Goal: Task Accomplishment & Management: Manage account settings

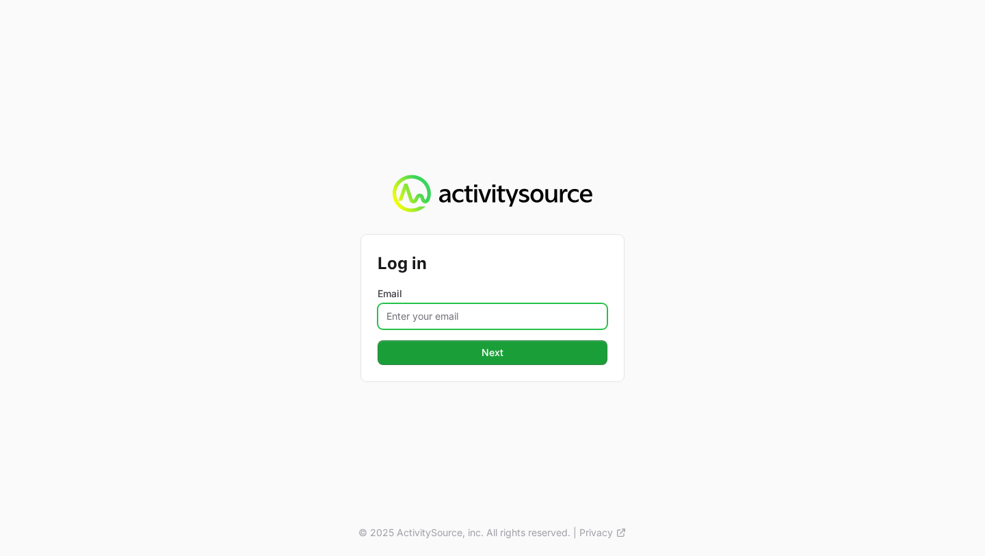
click at [456, 317] on input "Email" at bounding box center [493, 316] width 230 height 26
type input "[PERSON_NAME][EMAIL_ADDRESS][PERSON_NAME][DOMAIN_NAME]"
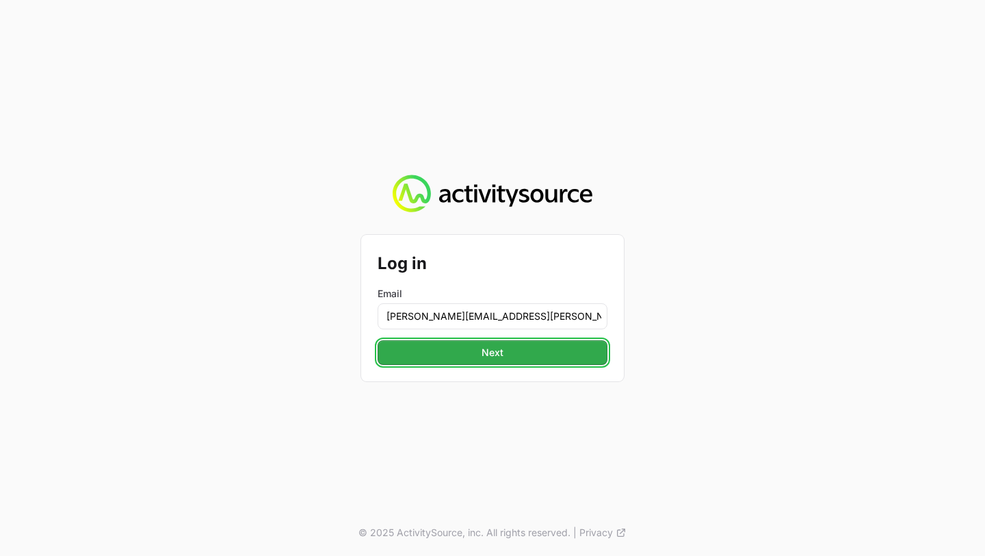
click at [498, 350] on span "Next" at bounding box center [493, 352] width 22 height 16
click at [501, 348] on span "Next" at bounding box center [493, 352] width 22 height 16
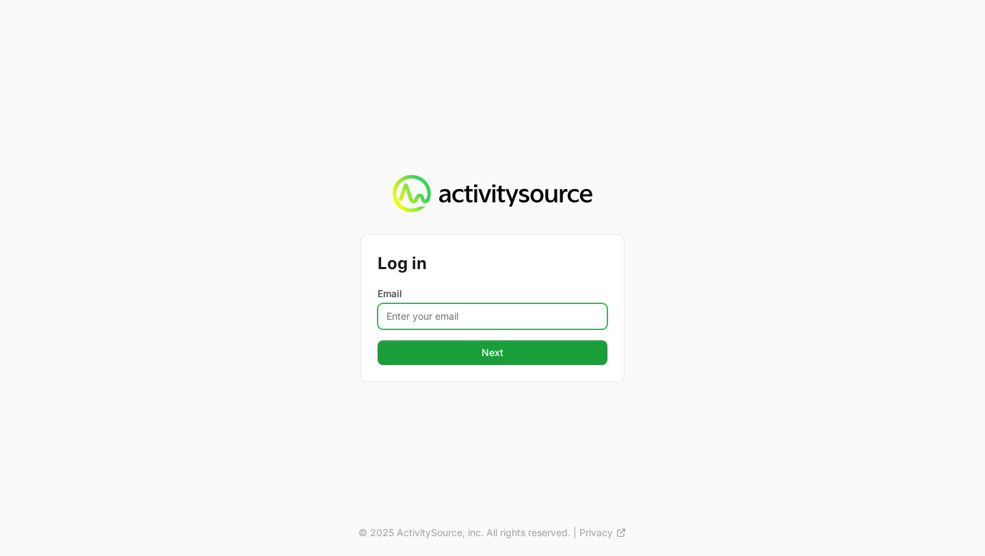
click at [465, 306] on input "Email" at bounding box center [493, 316] width 230 height 26
type input "[PERSON_NAME][EMAIL_ADDRESS][PERSON_NAME][DOMAIN_NAME]"
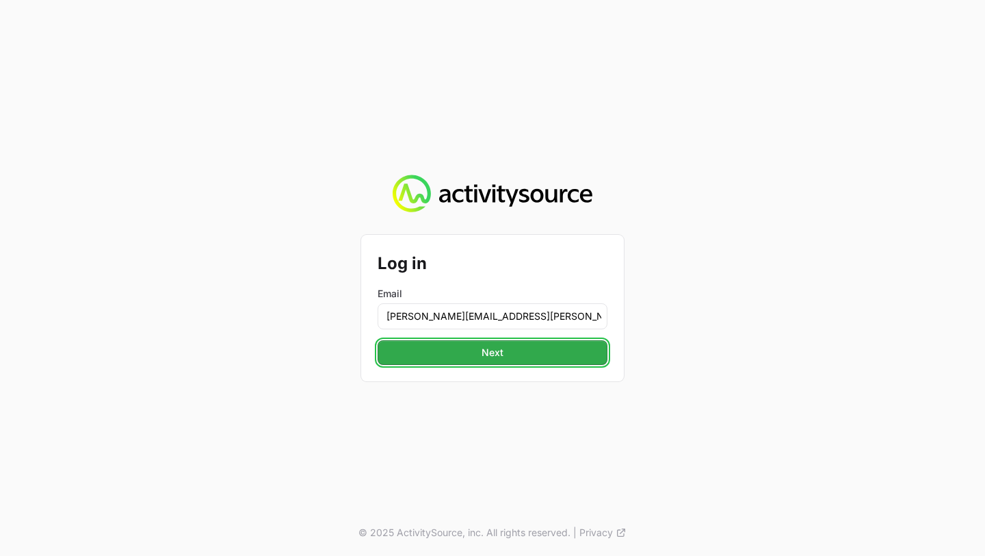
click at [504, 346] on button "Next" at bounding box center [493, 352] width 230 height 25
click at [561, 356] on button "Next" at bounding box center [493, 352] width 230 height 25
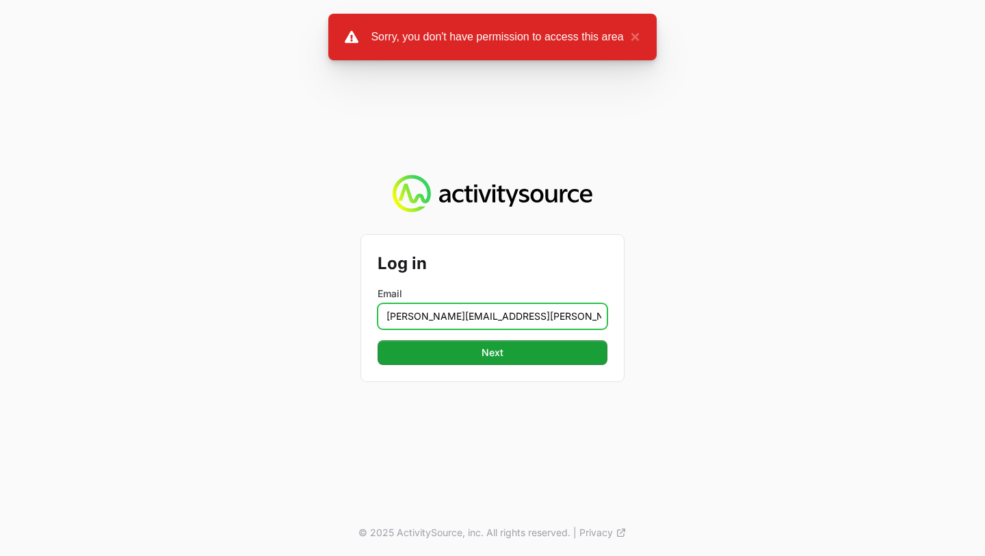
click at [567, 317] on input "[PERSON_NAME][EMAIL_ADDRESS][PERSON_NAME][DOMAIN_NAME]" at bounding box center [493, 316] width 230 height 26
click at [574, 261] on h2 "Log in" at bounding box center [493, 263] width 230 height 25
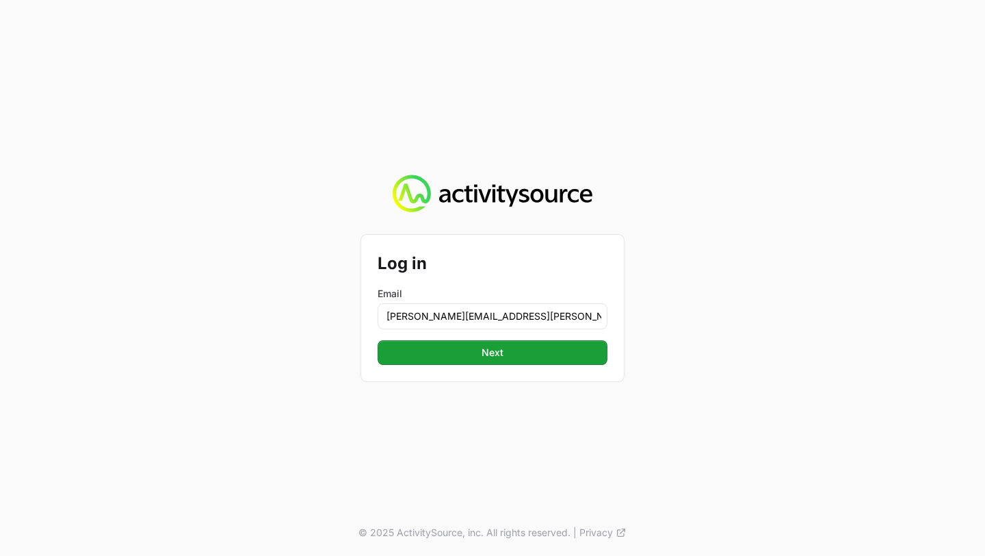
click at [301, 143] on div "Log in Email [PERSON_NAME][EMAIL_ADDRESS][PERSON_NAME][DOMAIN_NAME] Next © 2025…" at bounding box center [492, 278] width 985 height 556
